Goal: Obtain resource: Obtain resource

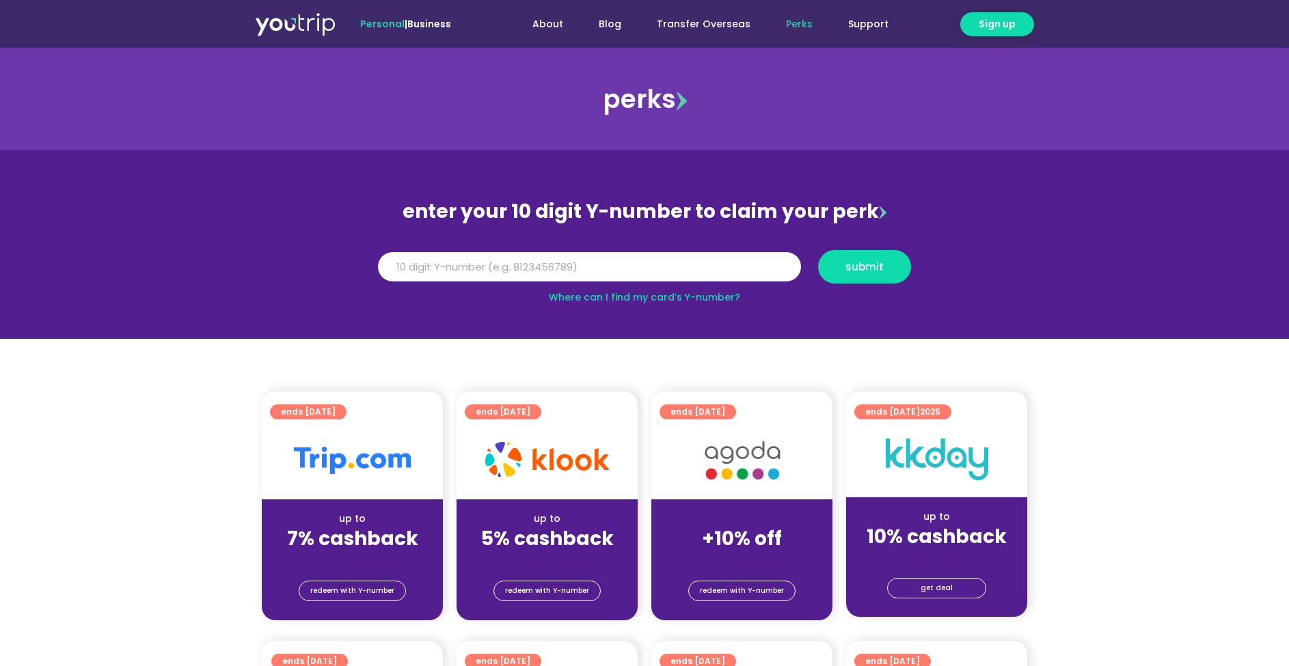
scroll to position [3, 0]
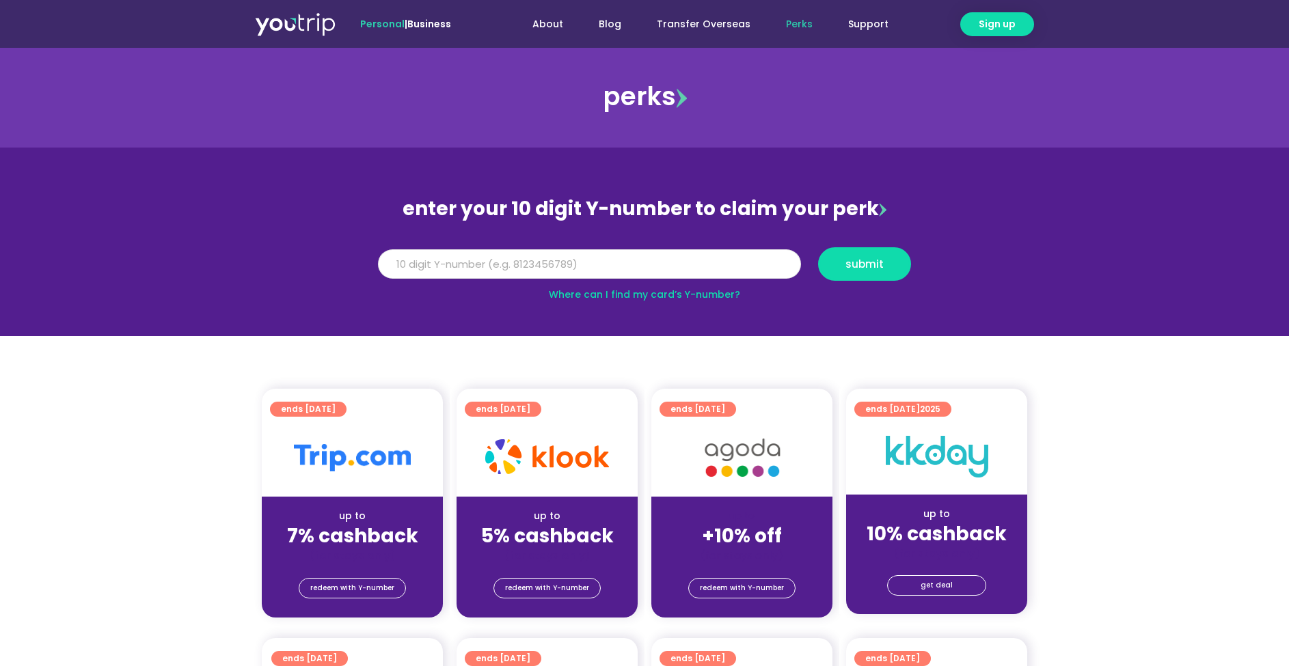
click at [498, 251] on input "Y Number" at bounding box center [589, 264] width 423 height 30
type input "8165276514"
click at [883, 261] on span "submit" at bounding box center [864, 264] width 70 height 10
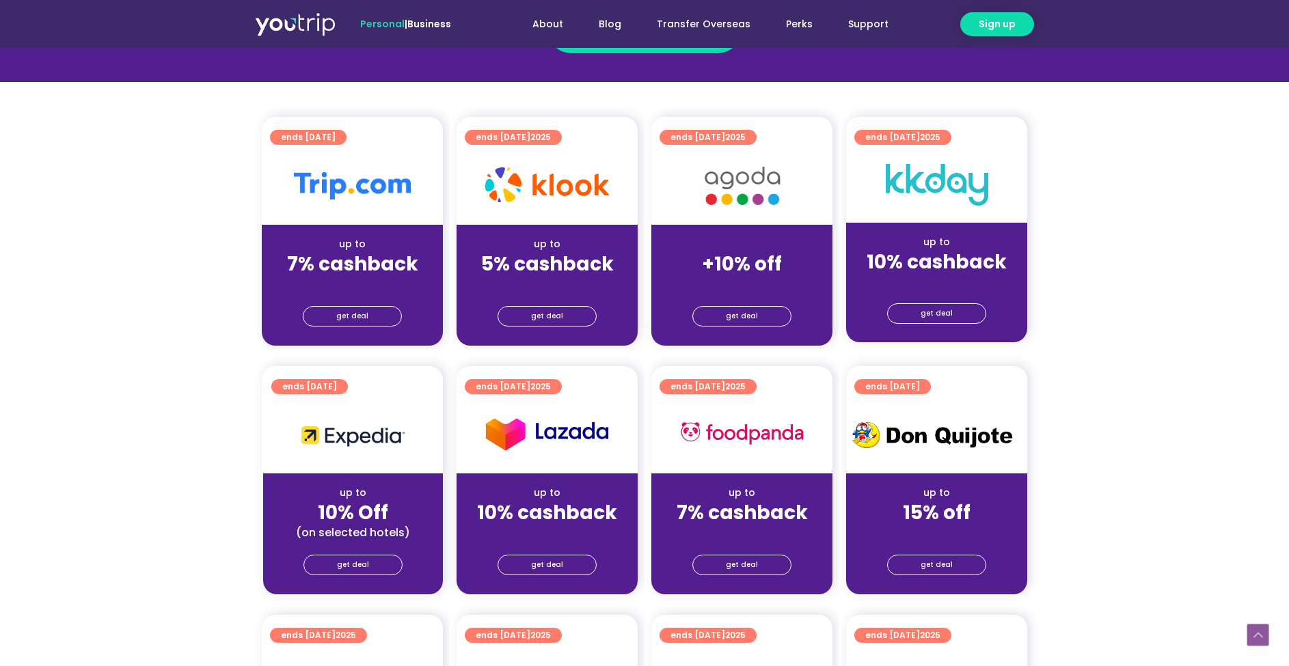
scroll to position [188, 0]
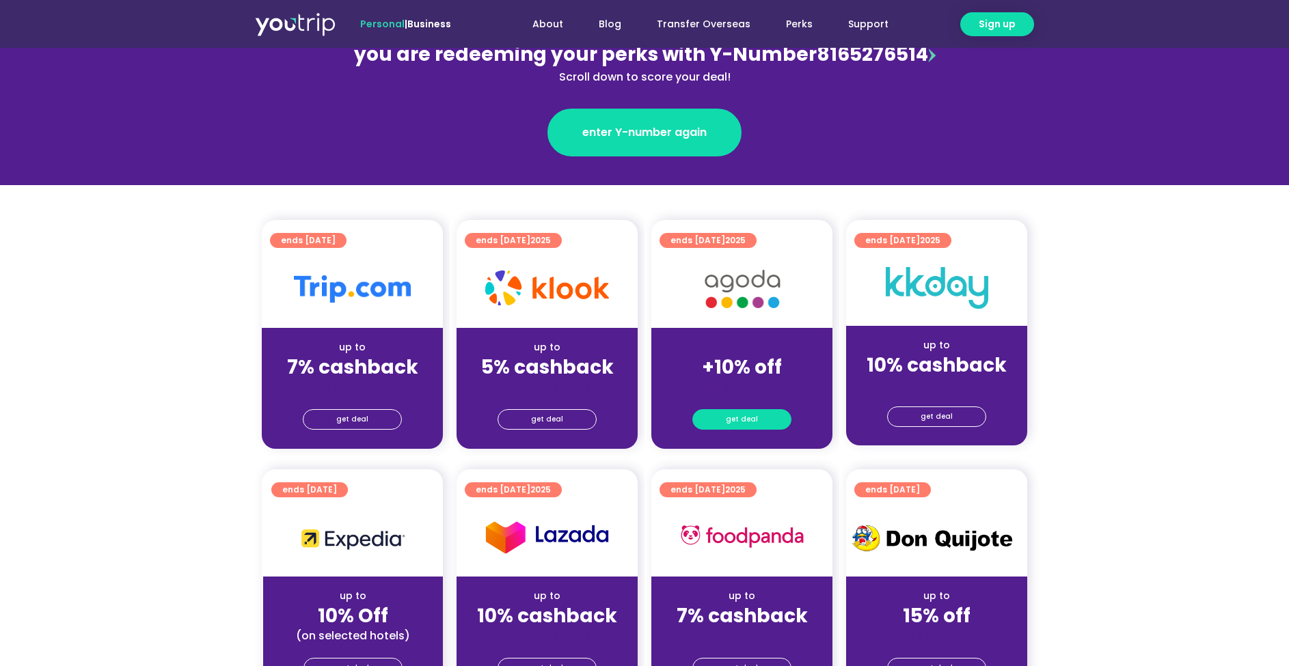
click at [752, 421] on span "get deal" at bounding box center [742, 419] width 32 height 19
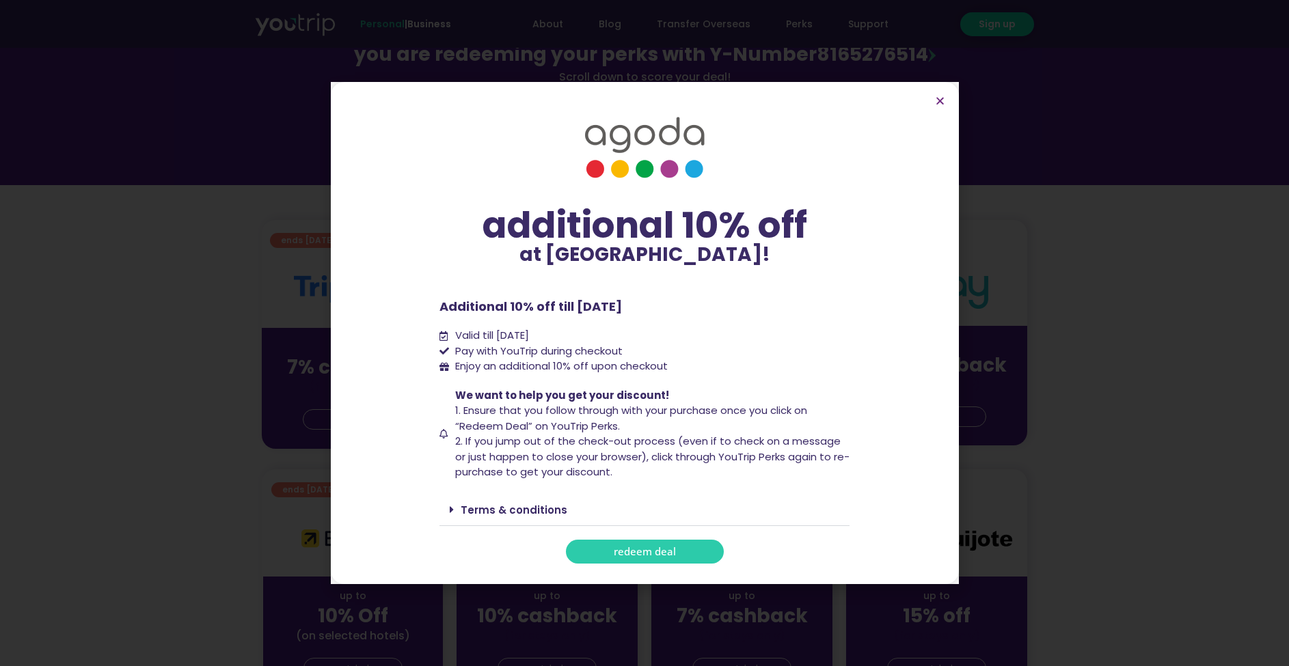
click at [450, 512] on icon at bounding box center [452, 509] width 4 height 11
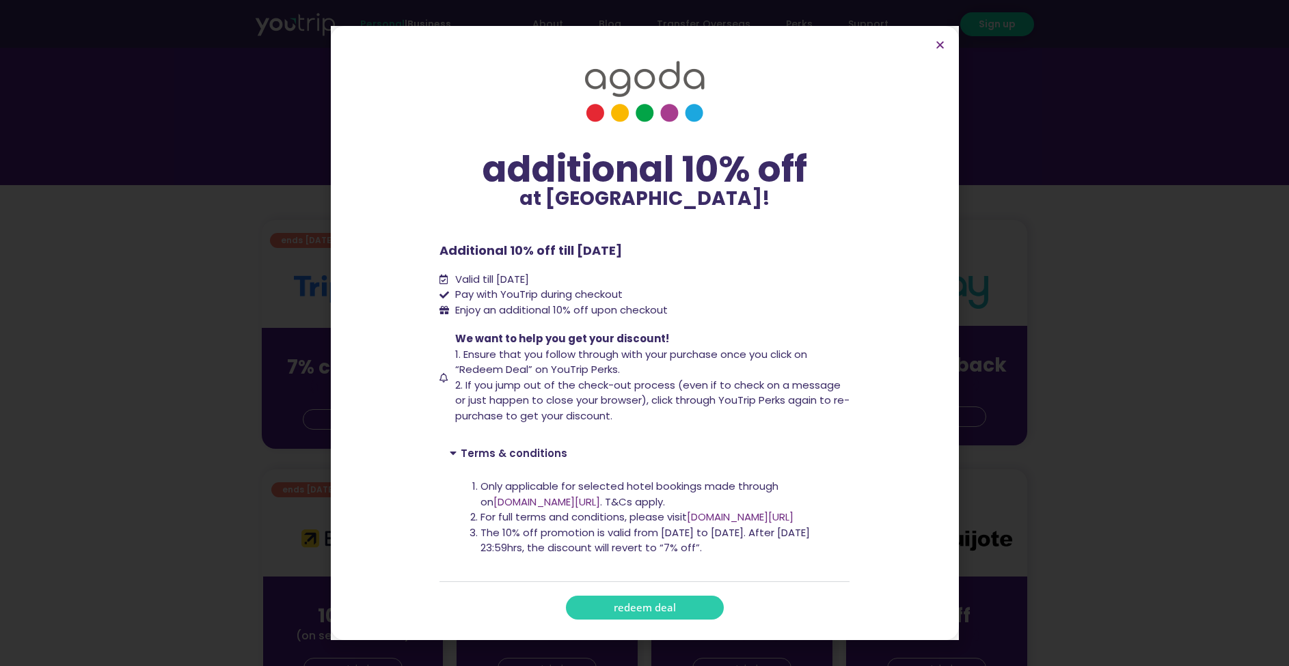
click at [657, 612] on span "redeem deal" at bounding box center [645, 608] width 62 height 10
